Goal: Task Accomplishment & Management: Manage account settings

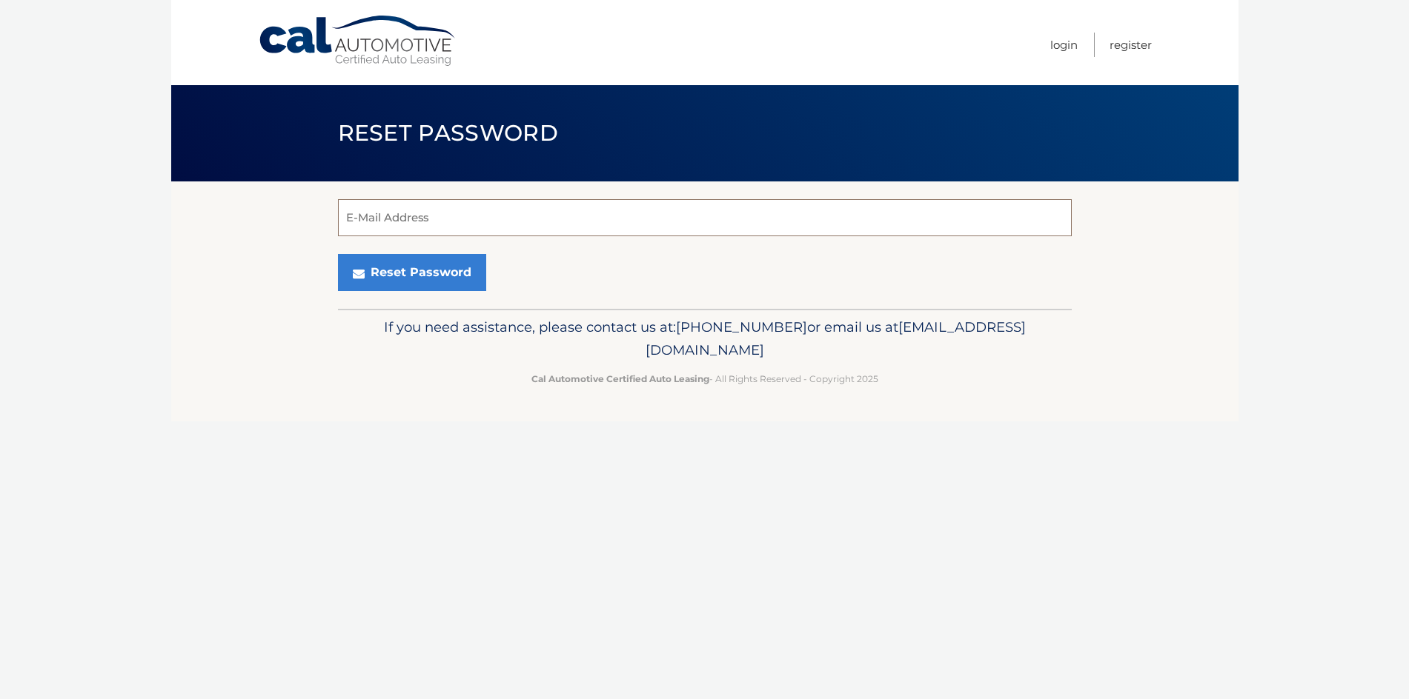
click at [365, 222] on input "E-Mail Address" at bounding box center [705, 217] width 734 height 37
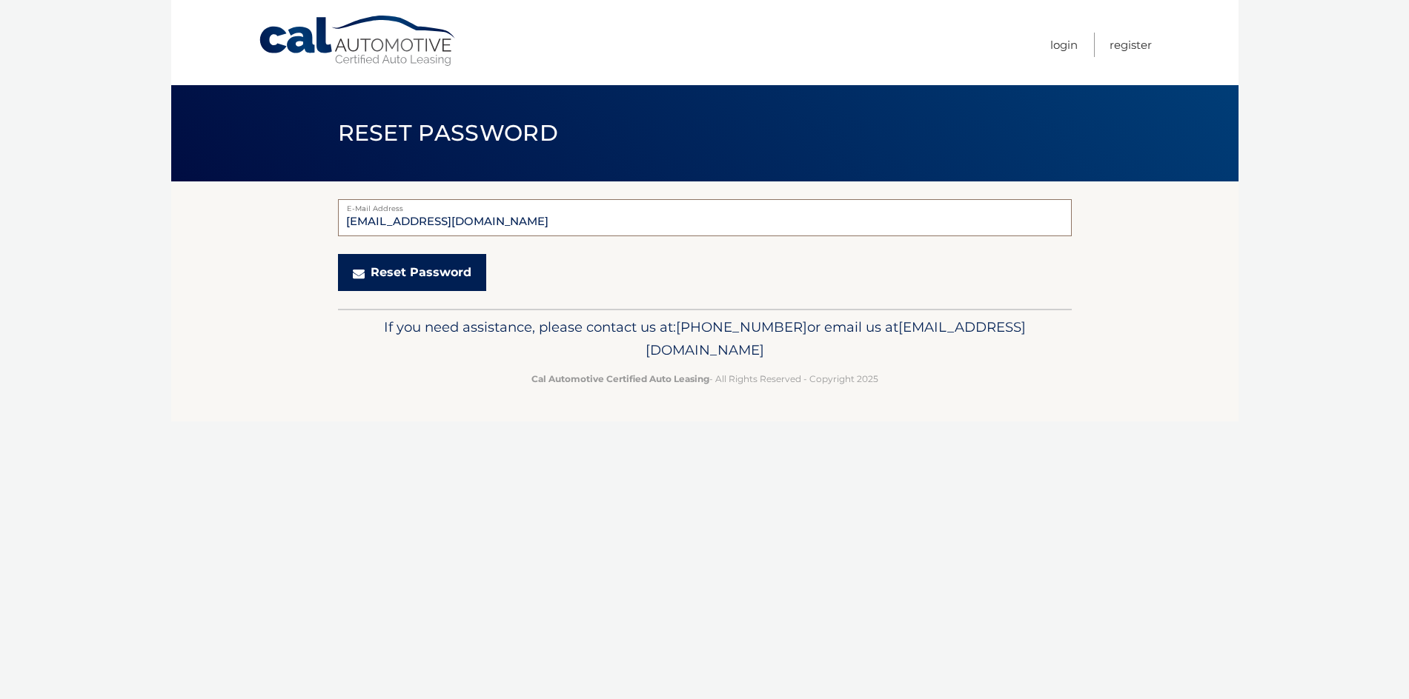
type input "[EMAIL_ADDRESS][DOMAIN_NAME]"
click at [414, 266] on button "Reset Password" at bounding box center [412, 272] width 148 height 37
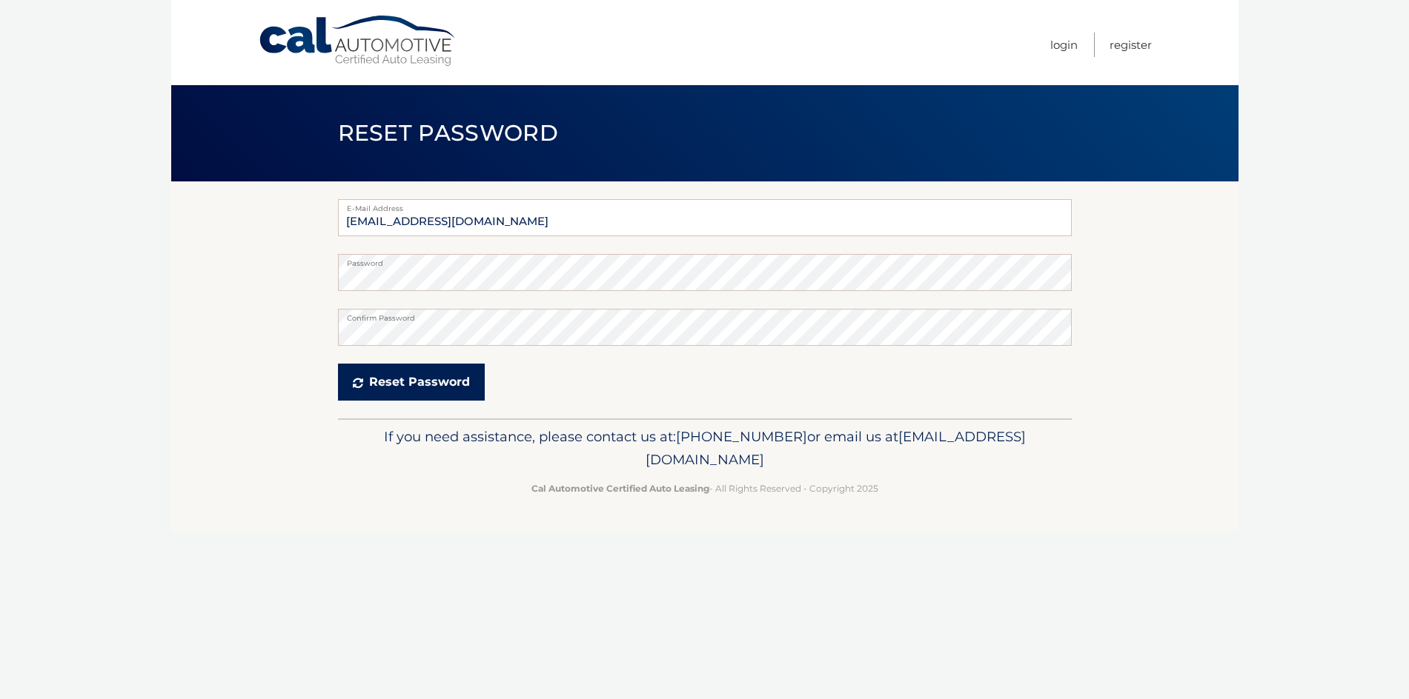
click at [387, 381] on button "Reset Password" at bounding box center [411, 382] width 147 height 37
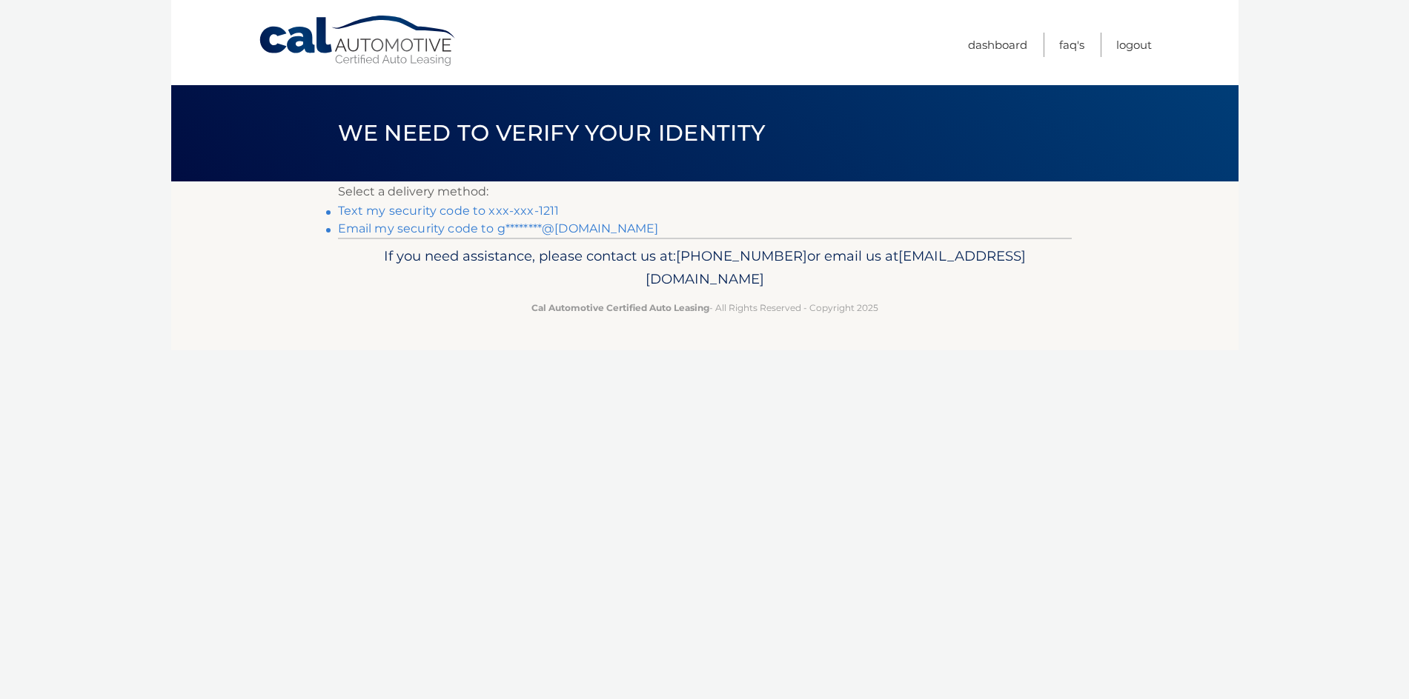
click at [450, 207] on link "Text my security code to xxx-xxx-1211" at bounding box center [449, 211] width 222 height 14
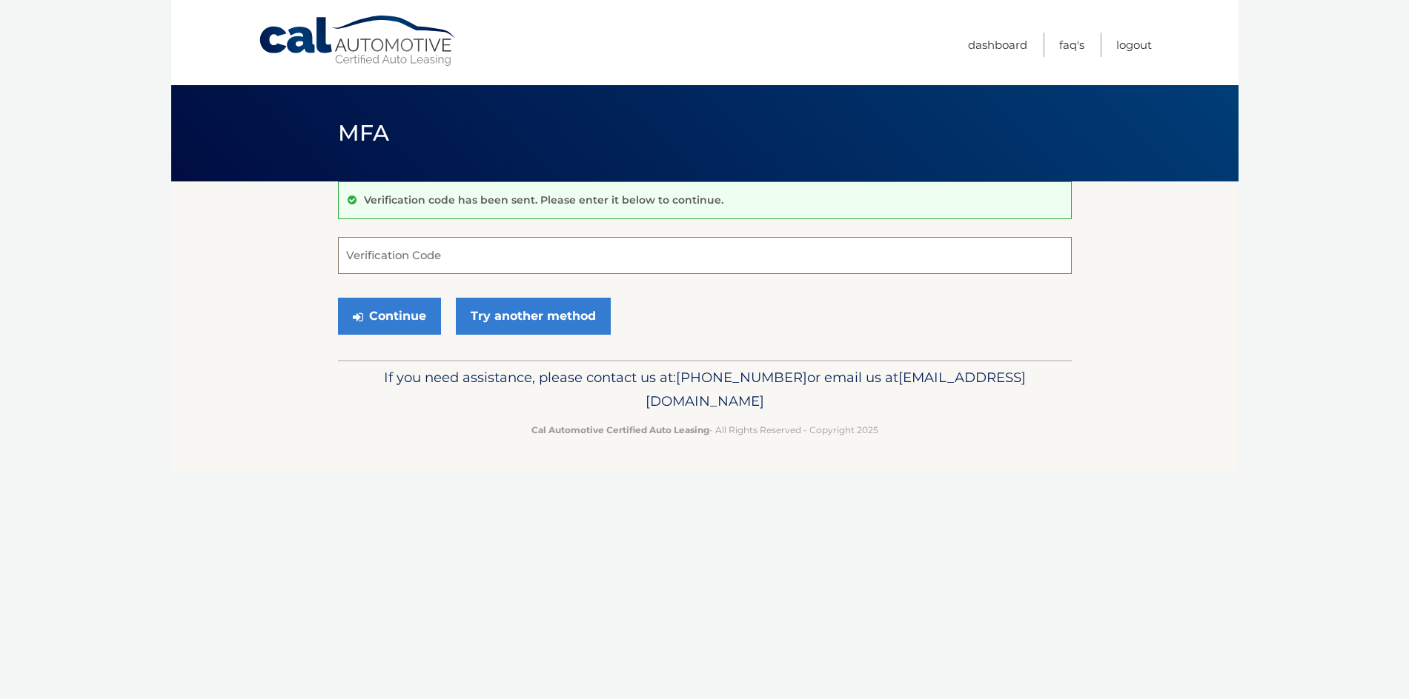
click at [410, 264] on input "Verification Code" at bounding box center [705, 255] width 734 height 37
type input "364858"
click at [397, 321] on button "Continue" at bounding box center [389, 316] width 103 height 37
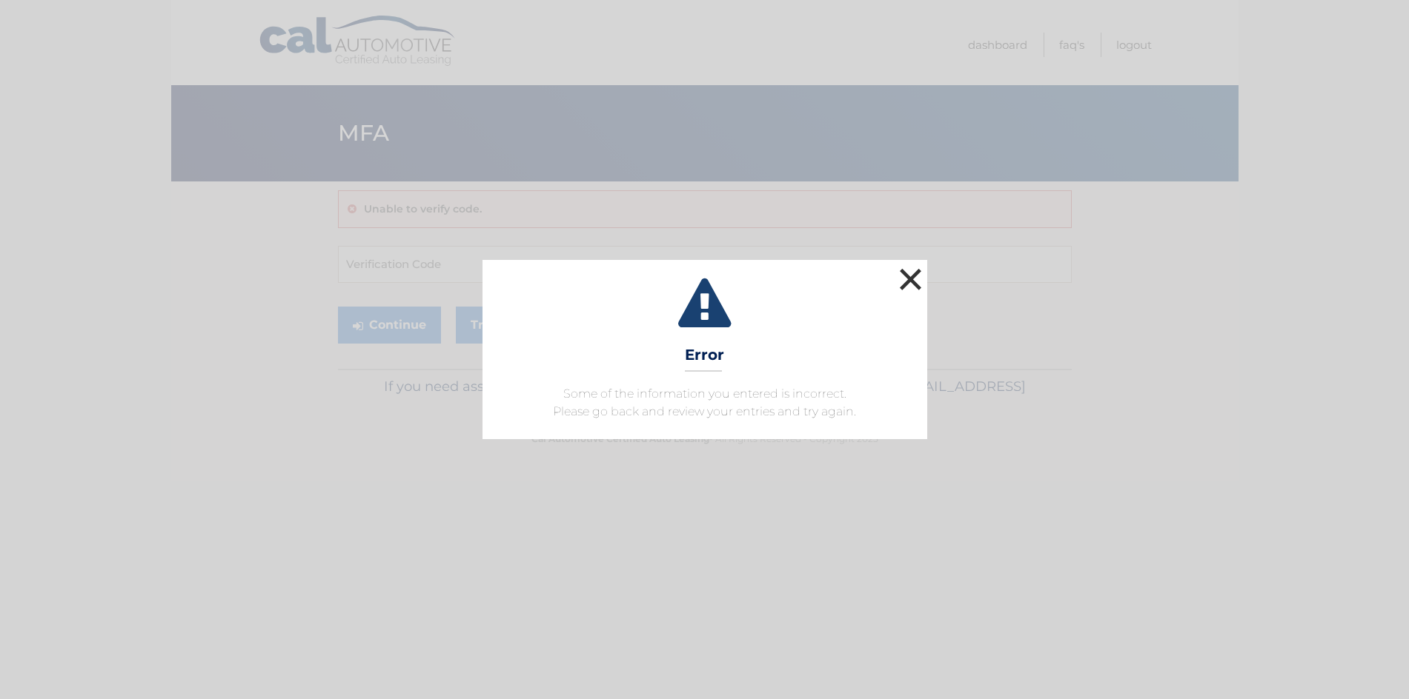
click at [906, 277] on button "×" at bounding box center [911, 280] width 30 height 30
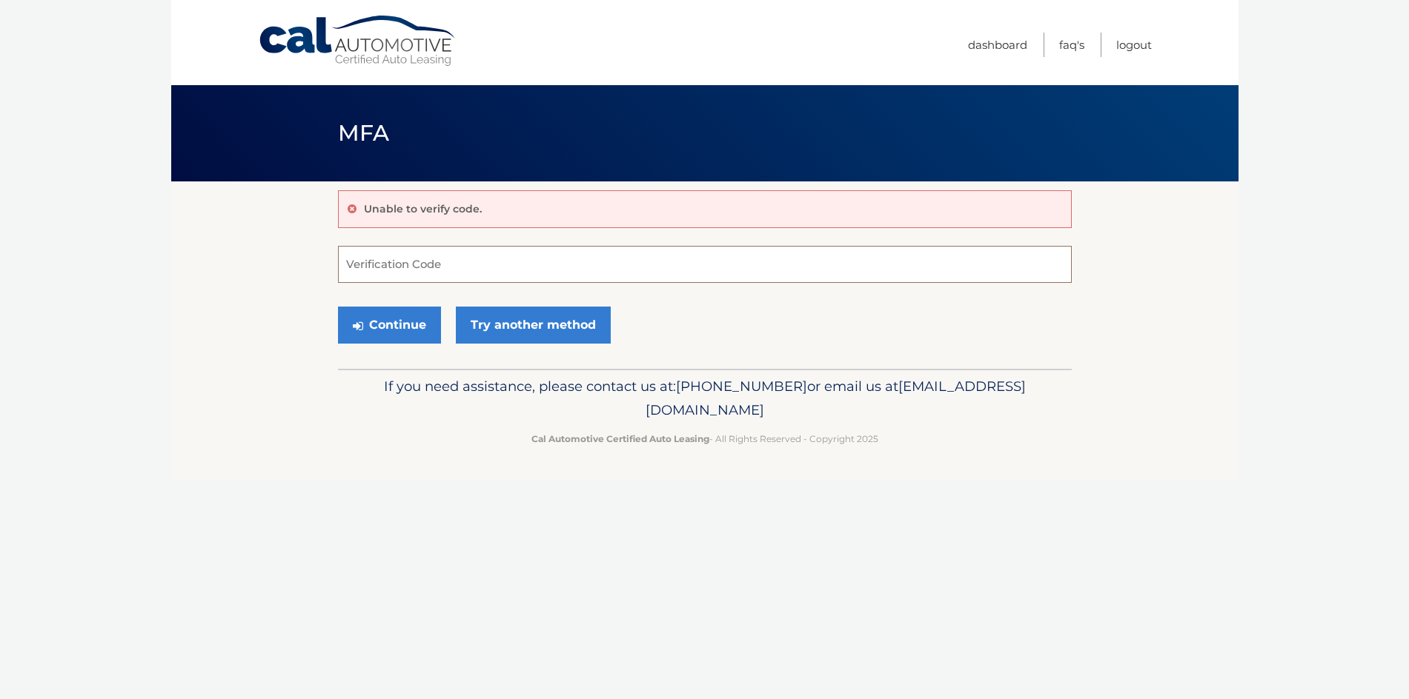
click at [906, 277] on input "Verification Code" at bounding box center [705, 264] width 734 height 37
click at [443, 263] on input "Verification Code" at bounding box center [705, 264] width 734 height 37
type input "354858"
click at [400, 325] on button "Continue" at bounding box center [389, 325] width 103 height 37
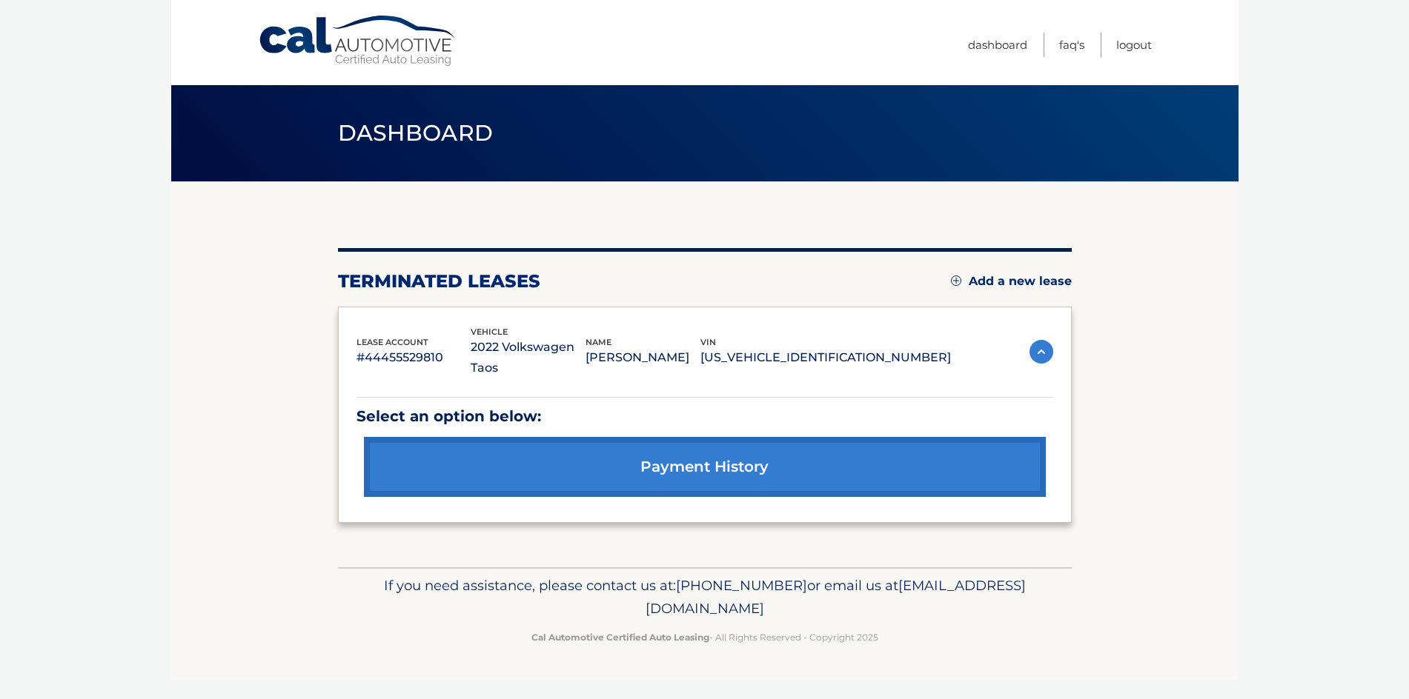
click at [704, 449] on link "payment history" at bounding box center [705, 467] width 682 height 60
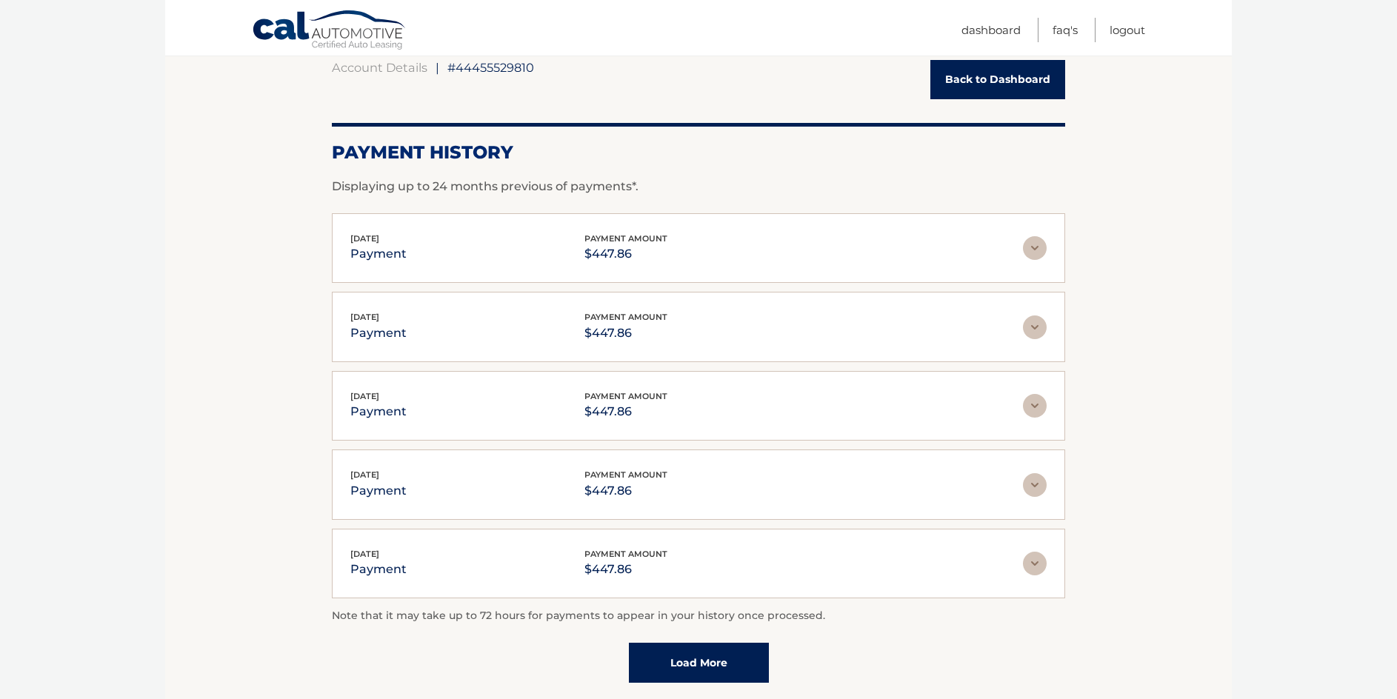
scroll to position [222, 0]
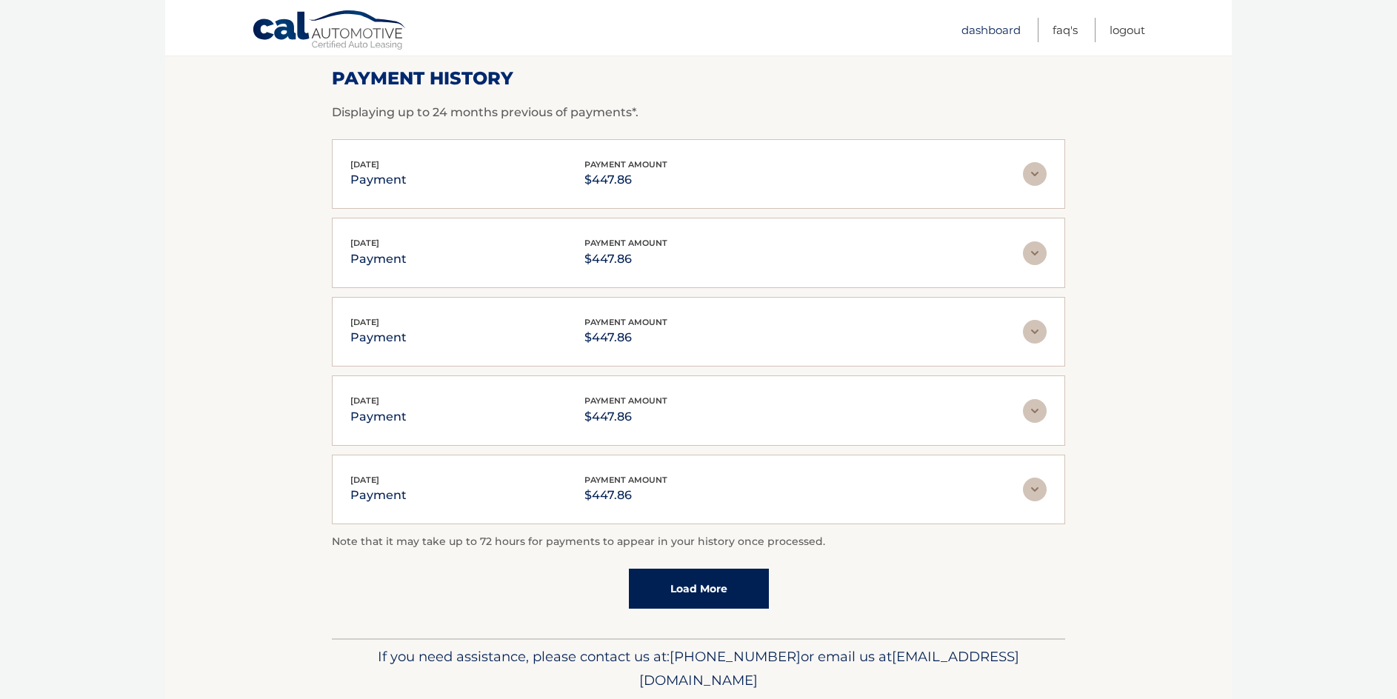
click at [986, 24] on link "Dashboard" at bounding box center [991, 30] width 59 height 24
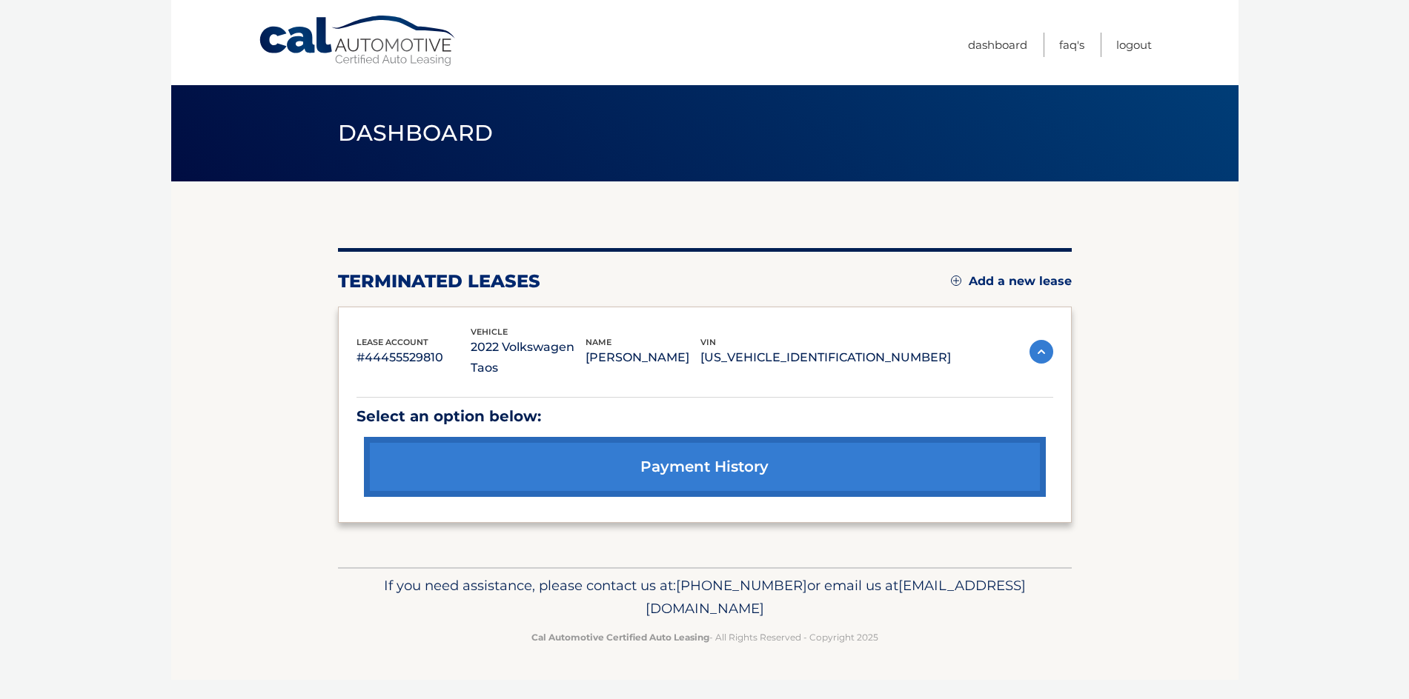
click at [1047, 340] on img at bounding box center [1041, 352] width 24 height 24
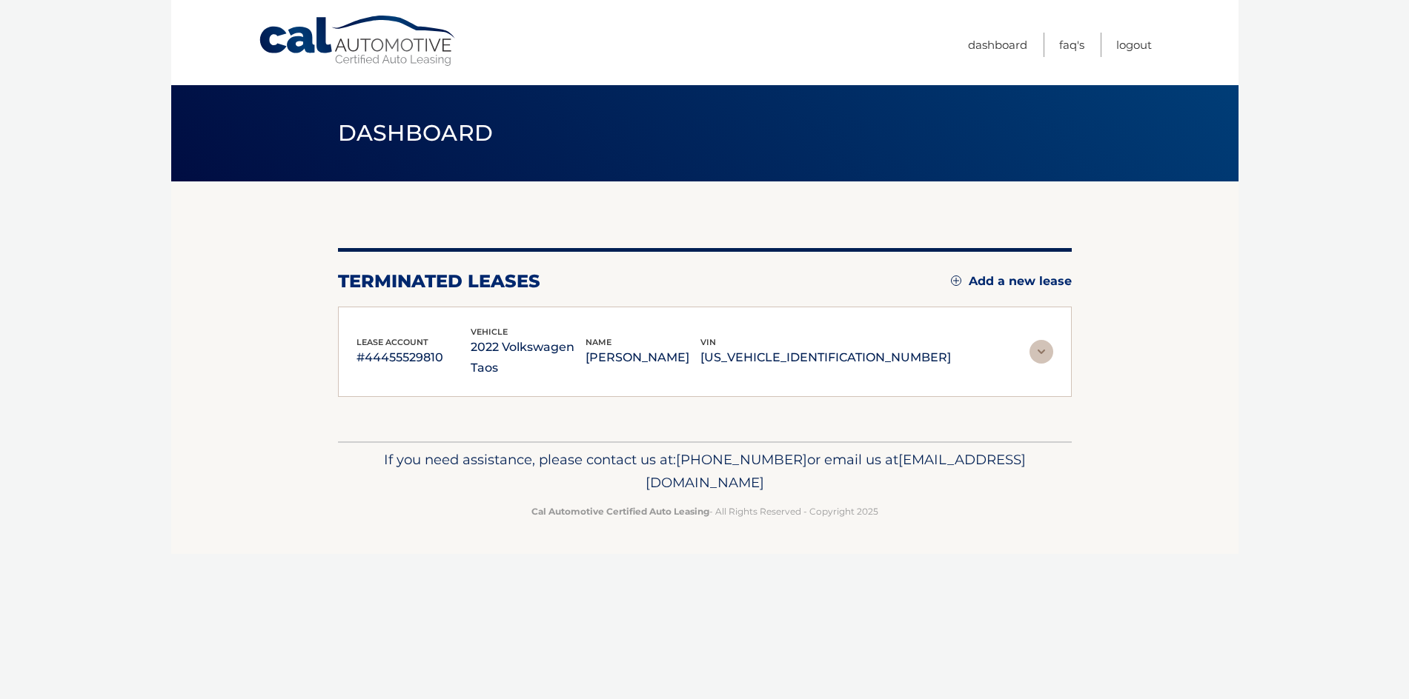
click at [533, 347] on p "2022 Volkswagen Taos" at bounding box center [528, 357] width 115 height 41
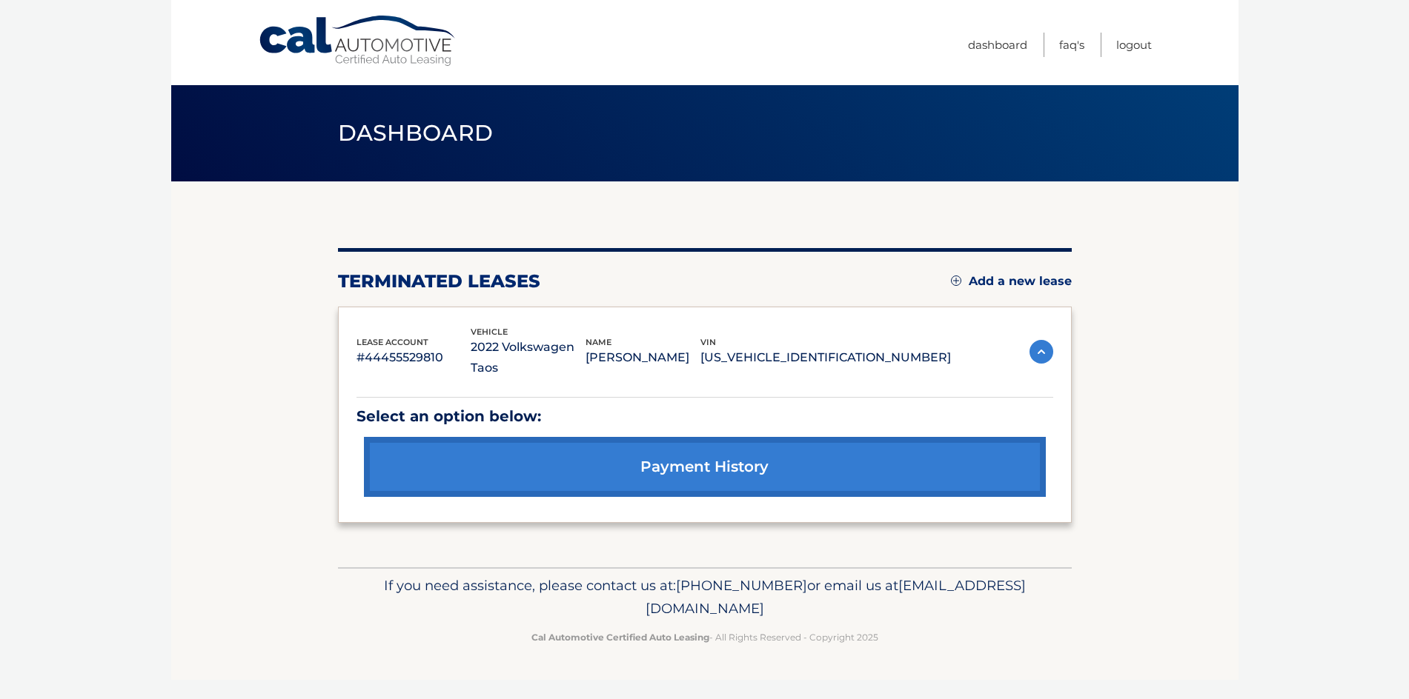
click at [654, 445] on link "payment history" at bounding box center [705, 467] width 682 height 60
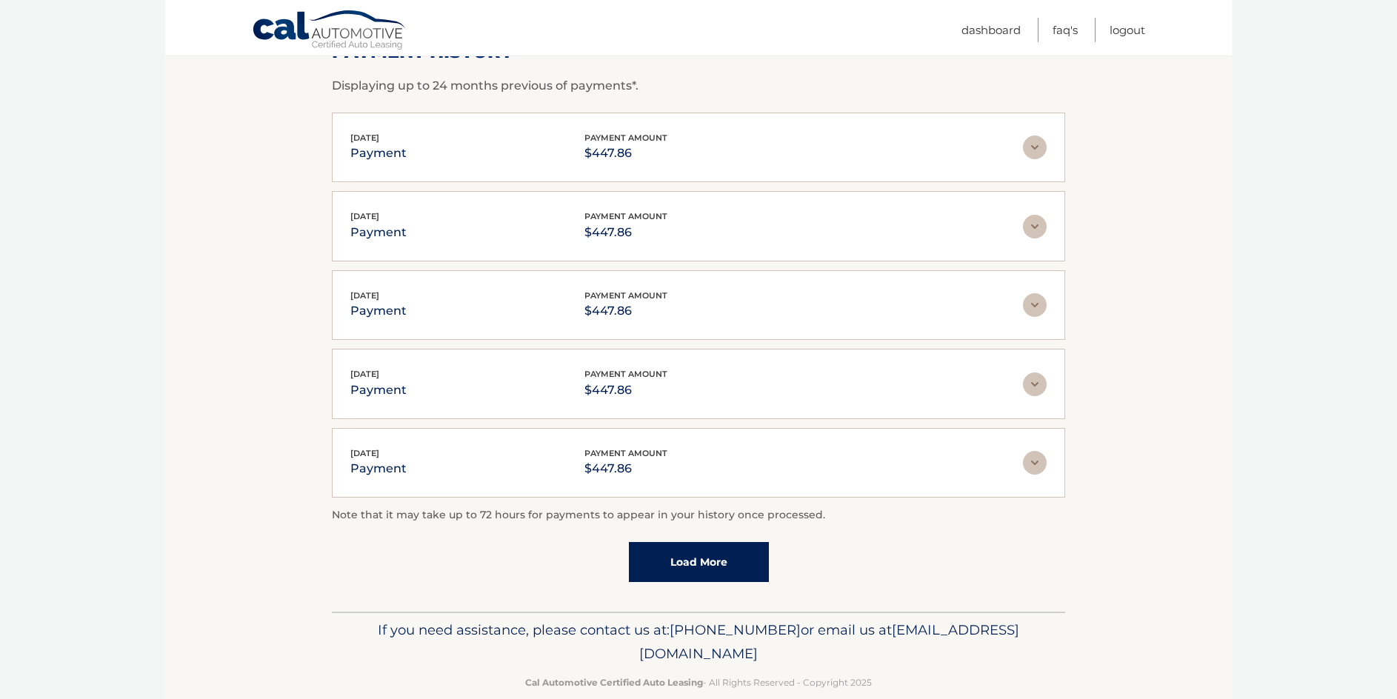
scroll to position [274, 0]
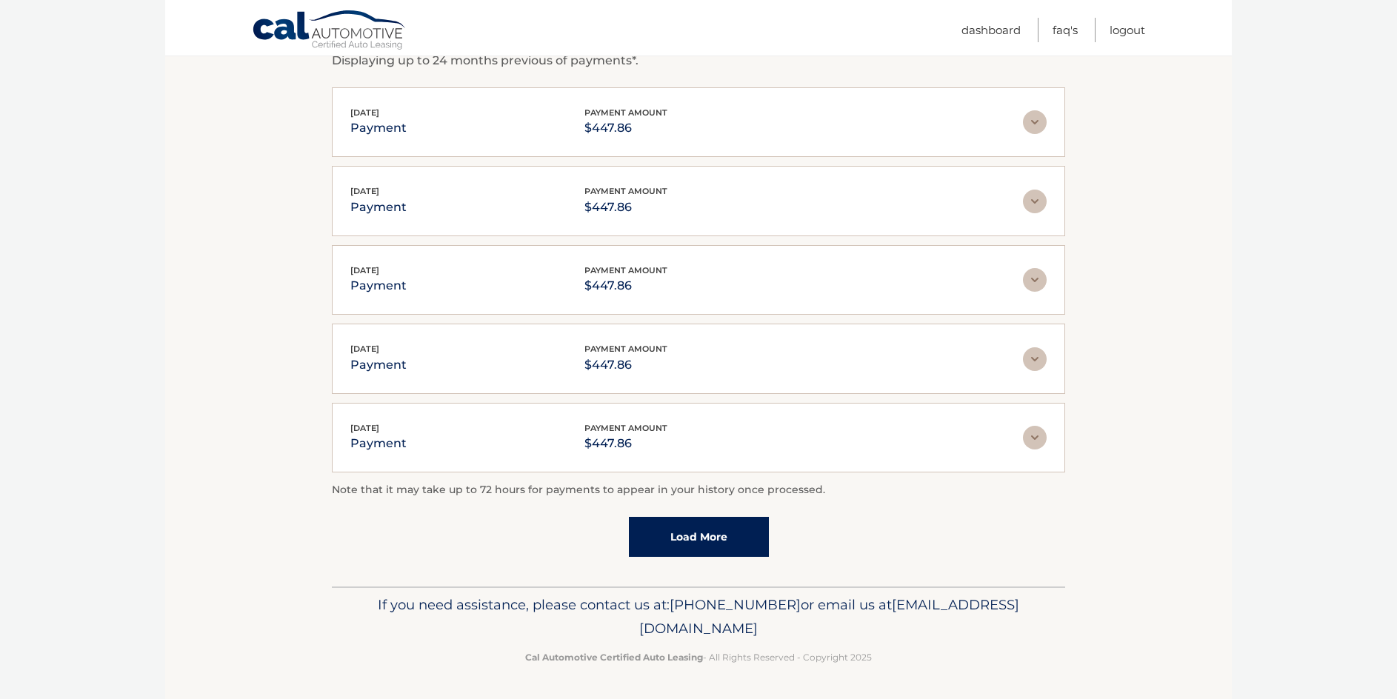
click at [708, 531] on link "Load More" at bounding box center [699, 537] width 140 height 40
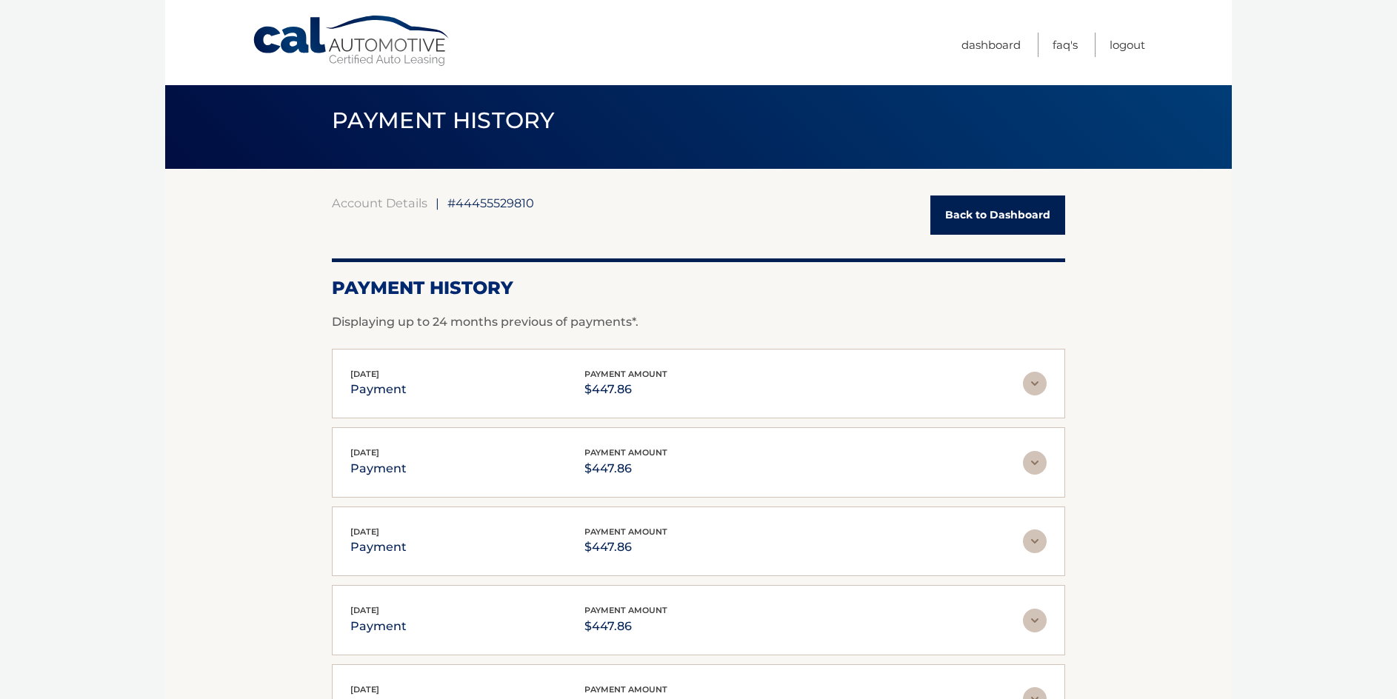
scroll to position [0, 0]
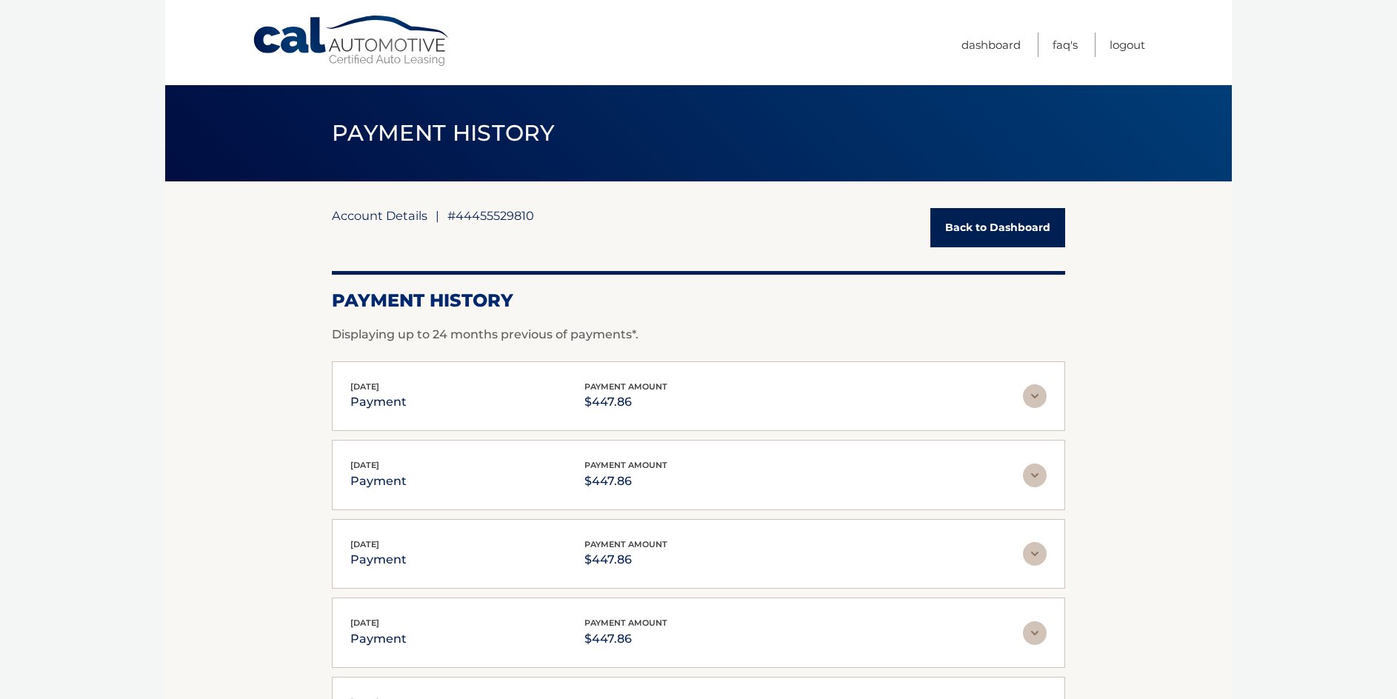
click at [385, 211] on link "Account Details" at bounding box center [380, 215] width 96 height 15
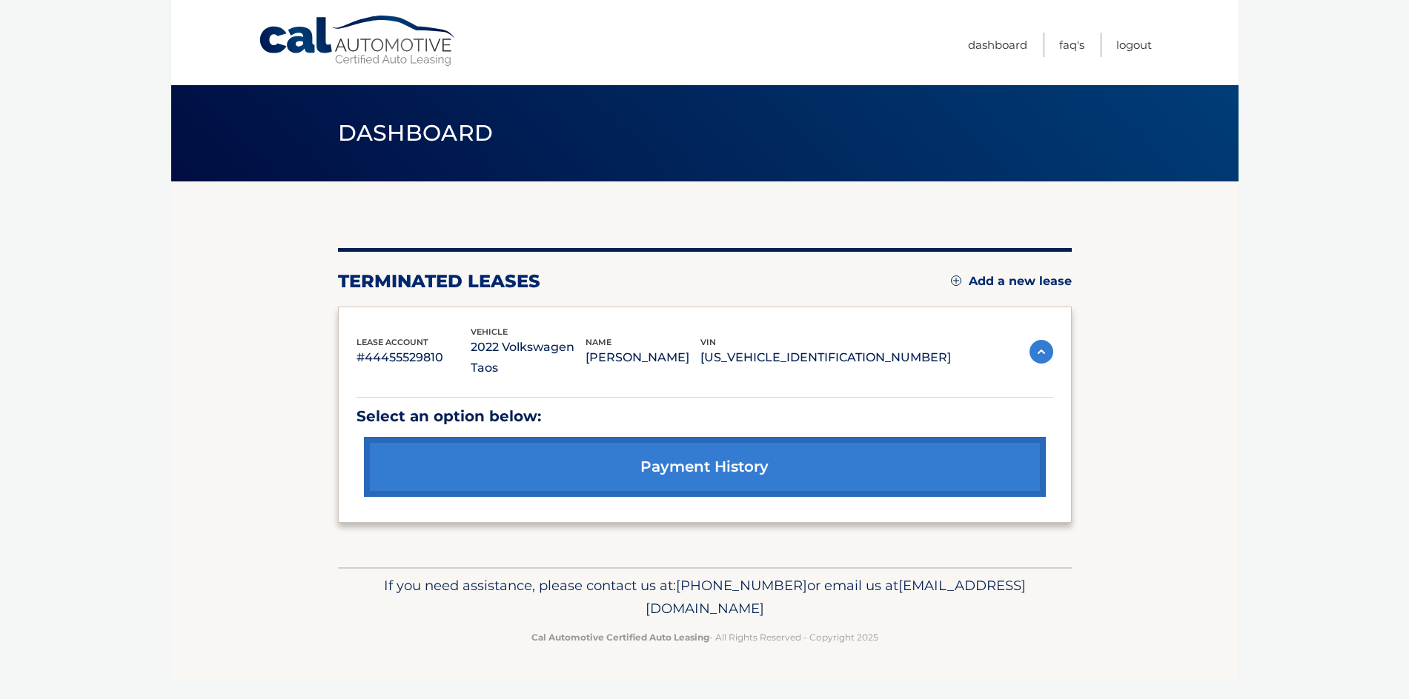
click at [527, 349] on p "2022 Volkswagen Taos" at bounding box center [528, 357] width 115 height 41
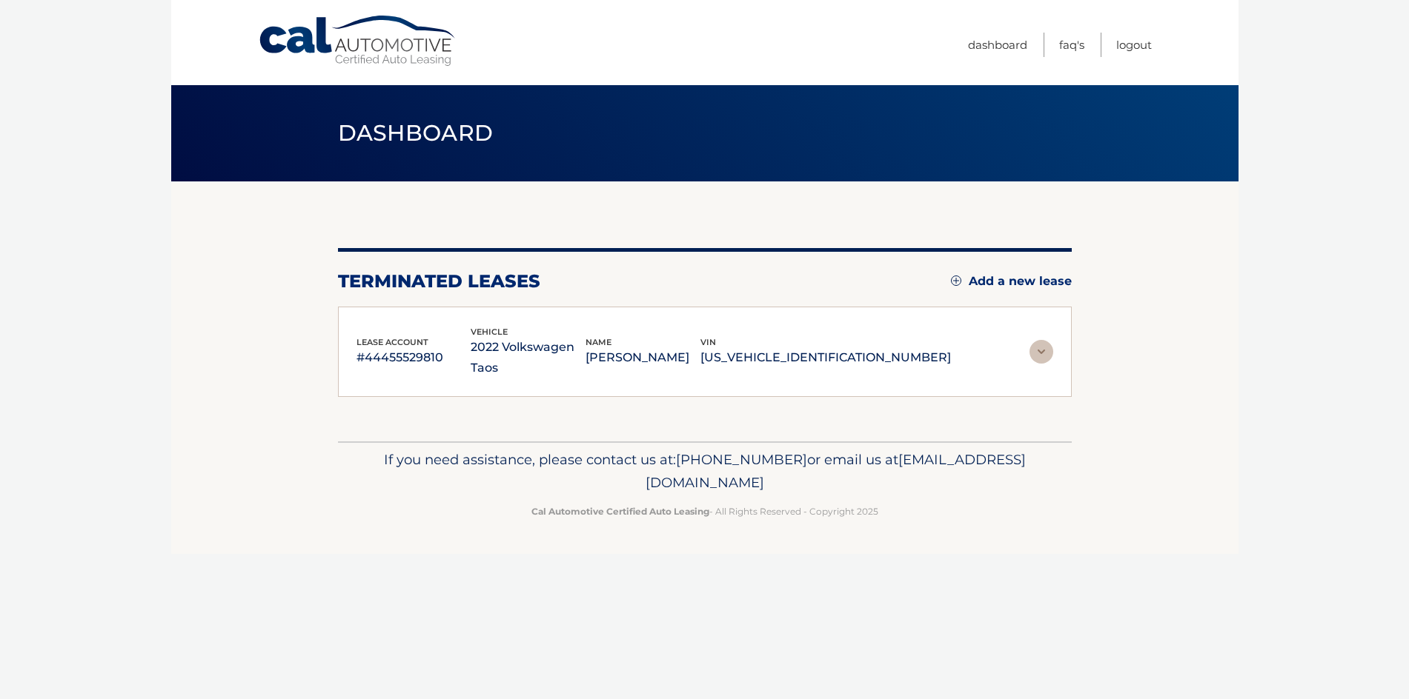
click at [424, 353] on p "#44455529810" at bounding box center [413, 358] width 115 height 21
click at [424, 352] on p "#44455529810" at bounding box center [413, 358] width 115 height 21
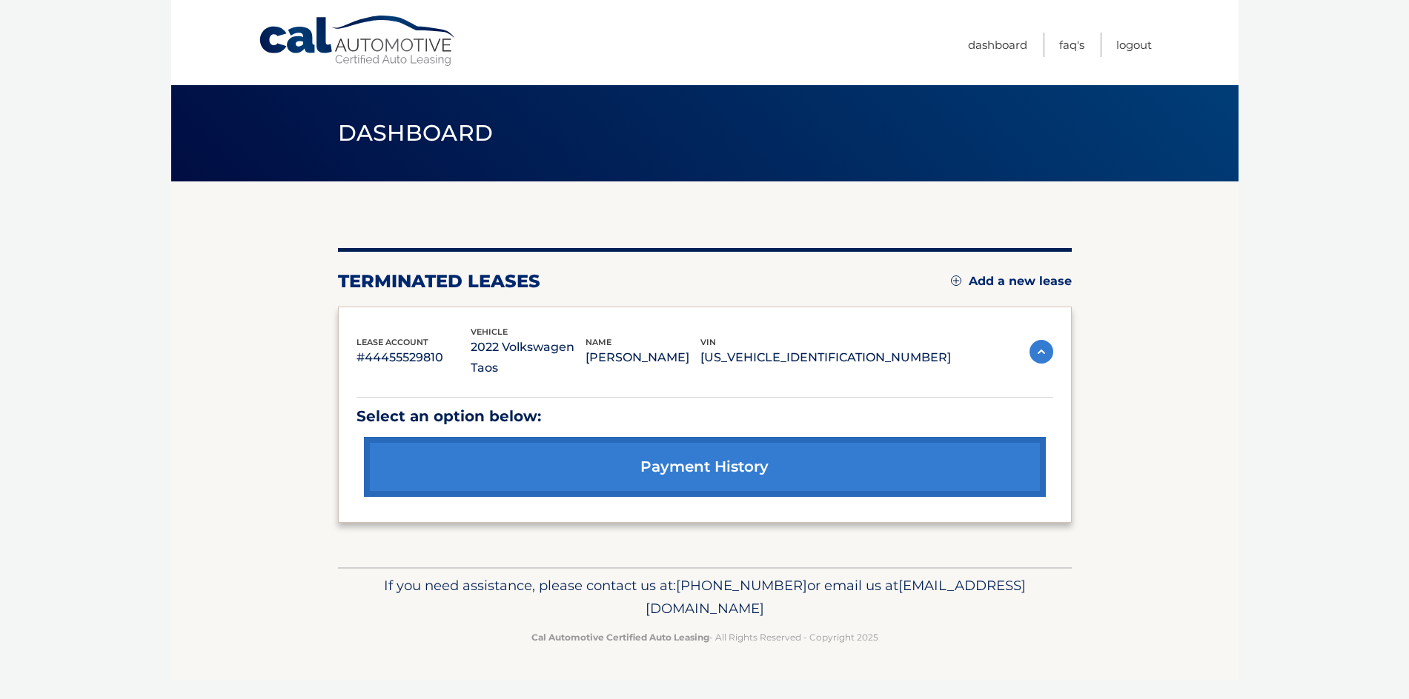
click at [1034, 340] on img at bounding box center [1041, 352] width 24 height 24
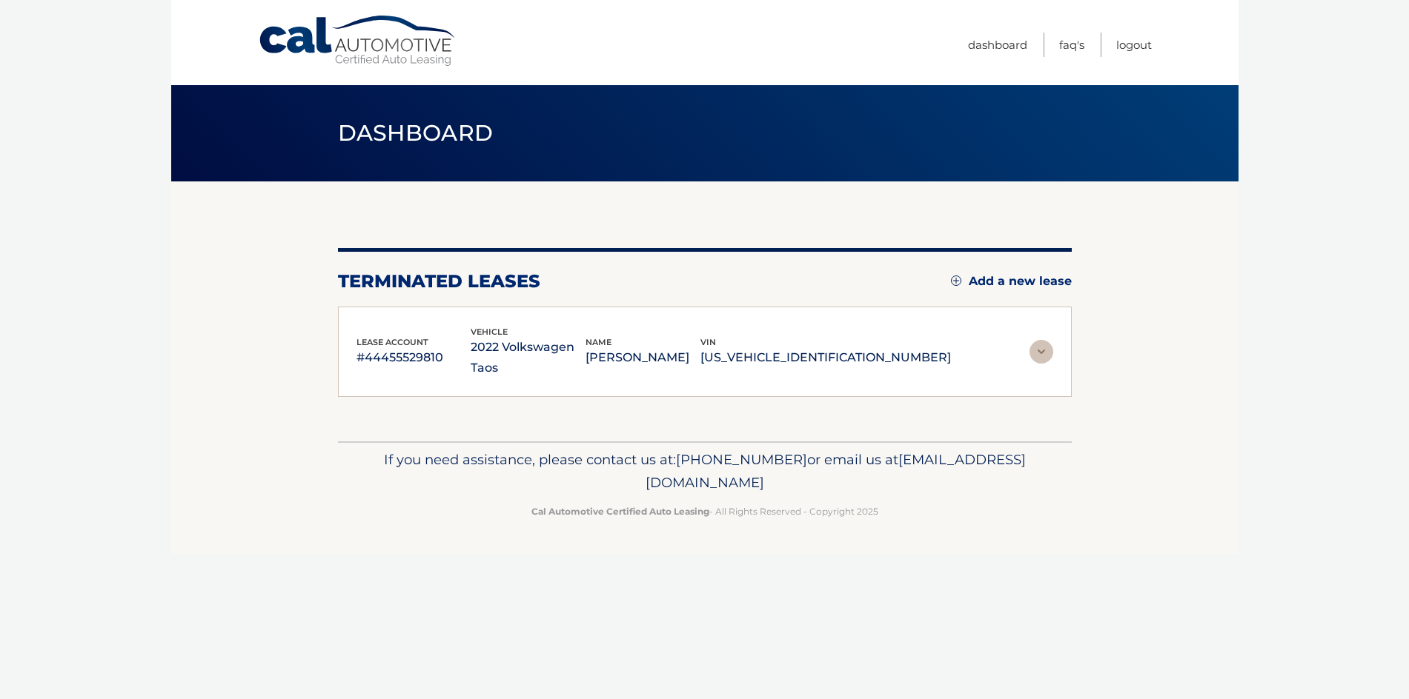
click at [1034, 340] on img at bounding box center [1041, 352] width 24 height 24
